Goal: Information Seeking & Learning: Learn about a topic

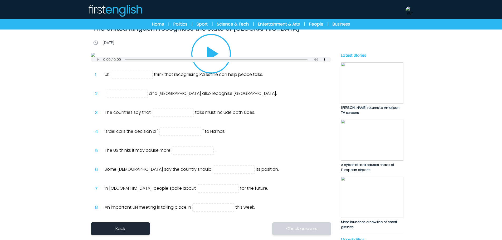
click at [211, 73] on button "Play/Pause" at bounding box center [210, 53] width 39 height 39
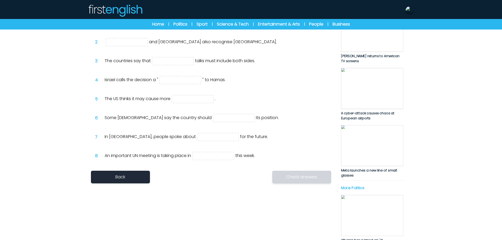
scroll to position [79, 0]
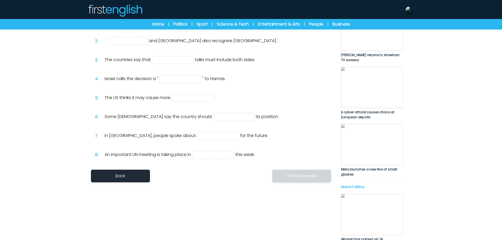
click at [141, 163] on div "1 UK think that recognising Palestine can help peace talks. 2 and Australia als…" at bounding box center [211, 89] width 240 height 150
click at [142, 26] on input "text" at bounding box center [132, 22] width 42 height 8
type input "*******"
click at [215, 8] on icon "Play/Pause" at bounding box center [211, 1] width 13 height 15
click at [214, 8] on icon "Play/Pause" at bounding box center [213, 1] width 12 height 15
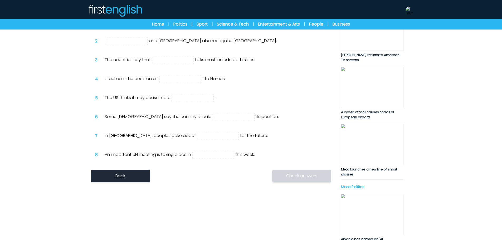
click at [137, 26] on input "*******" at bounding box center [132, 22] width 42 height 8
click at [130, 45] on input "text" at bounding box center [127, 41] width 42 height 8
click at [197, 4] on img at bounding box center [211, 2] width 240 height 4
click at [214, 14] on icon "Play/Pause" at bounding box center [210, 0] width 25 height 25
click at [213, 14] on icon "Play/Pause" at bounding box center [210, 0] width 25 height 25
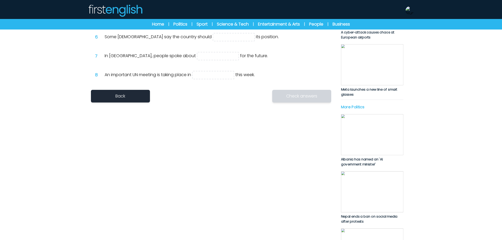
scroll to position [1, 0]
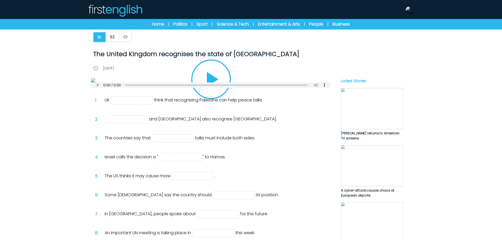
click at [214, 92] on icon "Play/Pause" at bounding box center [210, 79] width 25 height 25
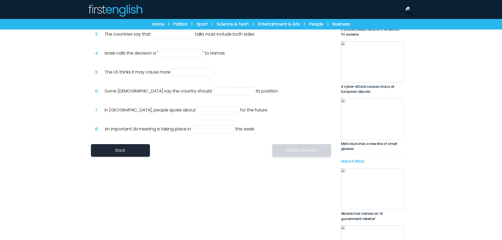
scroll to position [106, 0]
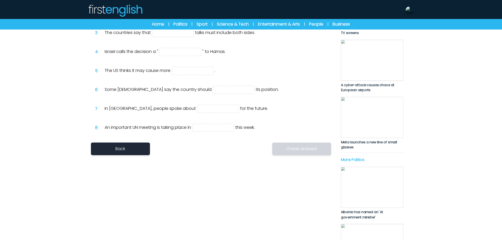
drag, startPoint x: 132, startPoint y: 148, endPoint x: 135, endPoint y: 143, distance: 6.4
click at [135, 136] on div "1 UK think that recognising Palestine can help peace talks. 2 and Australia als…" at bounding box center [211, 62] width 240 height 150
type input "*******"
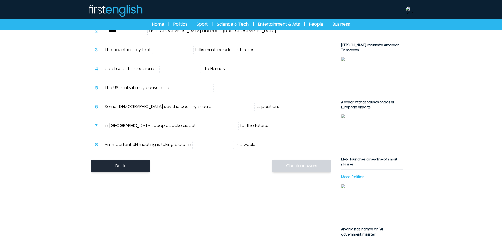
scroll to position [53, 0]
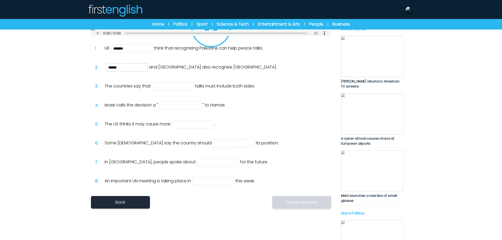
type input "******"
click at [218, 40] on icon "Play/Pause" at bounding box center [210, 27] width 25 height 25
click at [419, 157] on div "B1 B2 C1 The United Kingdom recognises the state of [GEOGRAPHIC_DATA] The Unite…" at bounding box center [250, 192] width 337 height 485
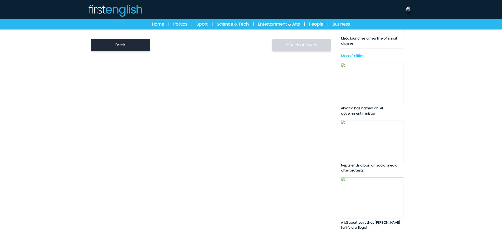
scroll to position [211, 0]
drag, startPoint x: 199, startPoint y: 139, endPoint x: 200, endPoint y: 146, distance: 8.0
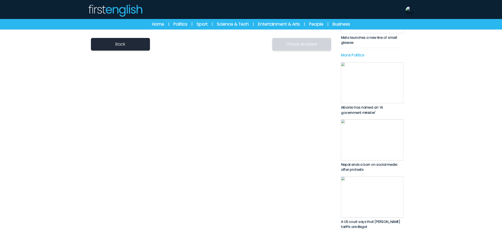
drag, startPoint x: 202, startPoint y: 159, endPoint x: 207, endPoint y: 175, distance: 15.9
click at [202, 8] on input "text" at bounding box center [218, 4] width 42 height 8
click at [208, 27] on input "text" at bounding box center [213, 23] width 42 height 8
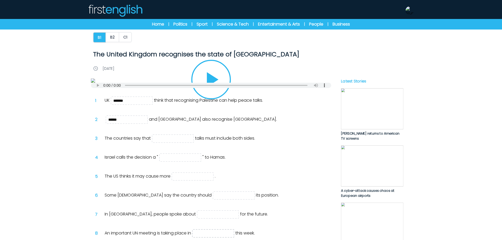
scroll to position [0, 0]
